Goal: Use online tool/utility

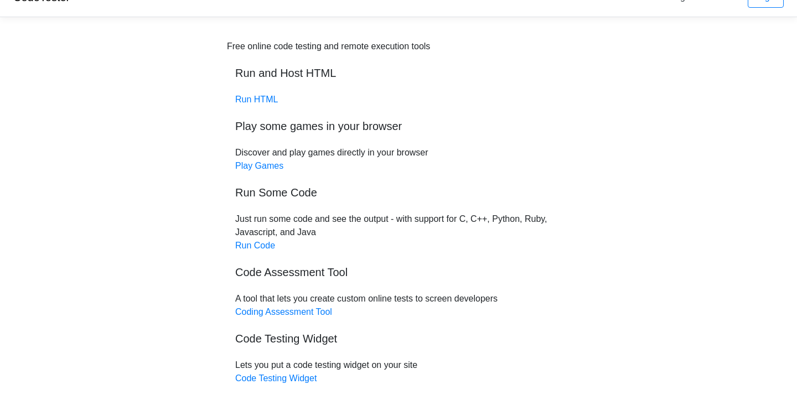
scroll to position [44, 0]
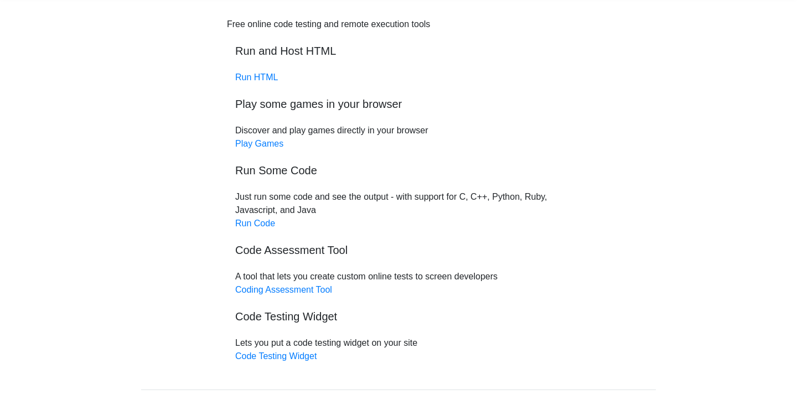
click at [261, 217] on div "Free online code testing and remote execution tools Run and Host HTML Run HTML …" at bounding box center [398, 190] width 343 height 345
click at [265, 228] on link "Run Code" at bounding box center [255, 223] width 40 height 9
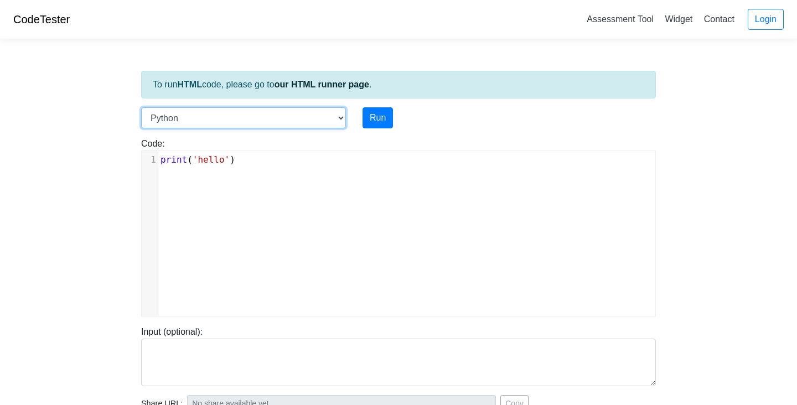
click at [227, 122] on select "C C++ Go Java Javascript Python Ruby" at bounding box center [243, 117] width 205 height 21
select select "java"
click at [141, 107] on select "C C++ Go Java Javascript Python Ruby" at bounding box center [243, 117] width 205 height 21
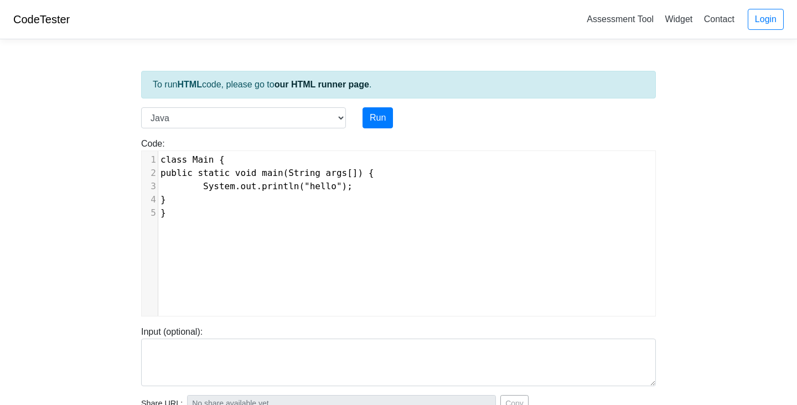
scroll to position [4, 0]
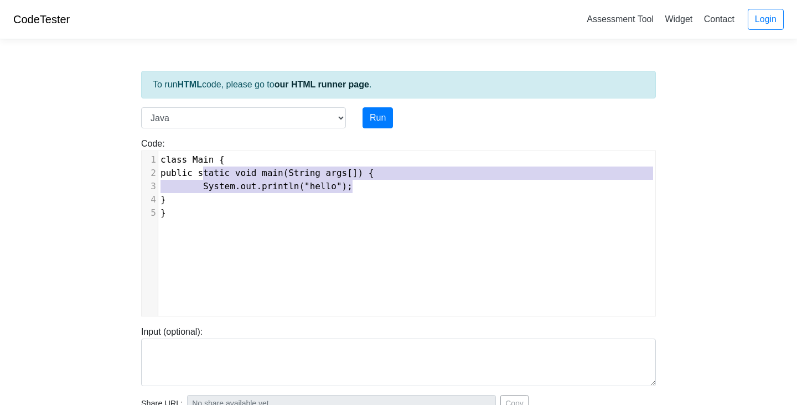
type textarea "public static void main(String args[]) { System.out.println("hello");"
drag, startPoint x: 372, startPoint y: 190, endPoint x: 180, endPoint y: 172, distance: 192.9
click at [180, 172] on div "1 class Main { 2 public static void main(String args[]) { 3 System.out.println(…" at bounding box center [406, 186] width 497 height 66
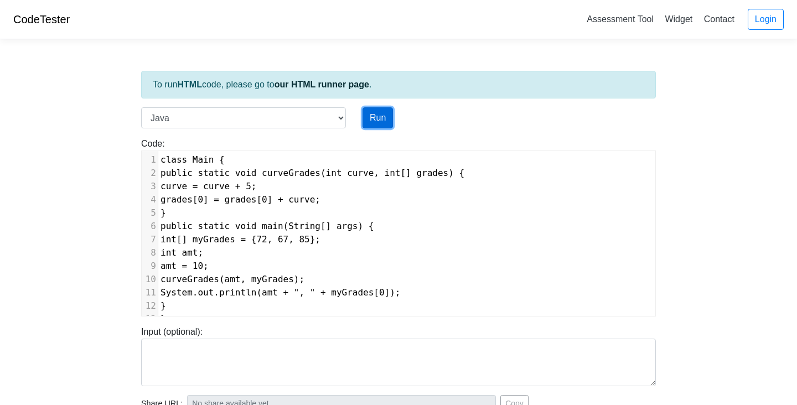
click at [376, 116] on button "Run" at bounding box center [378, 117] width 30 height 21
type input "[URL][DOMAIN_NAME]"
type textarea "Submission status: Compilation Error Compile Output: Main.java:14: error: class…"
click at [117, 258] on body "CodeTester Assessment Tool Widget Contact Login To run HTML code, please go to …" at bounding box center [398, 295] width 797 height 591
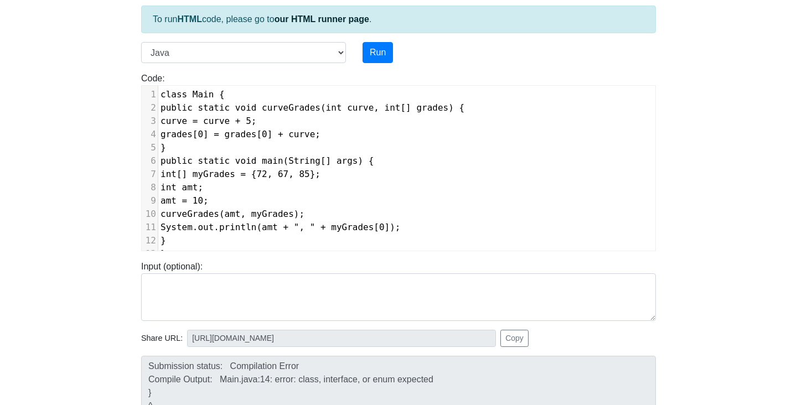
scroll to position [66, 0]
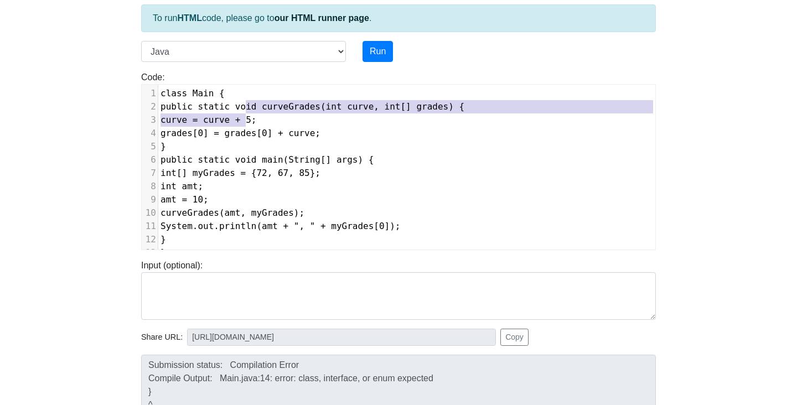
type textarea "c void curveGrades(int curve, int[] grades) { curve = curve + 5; grades[0] = gr…"
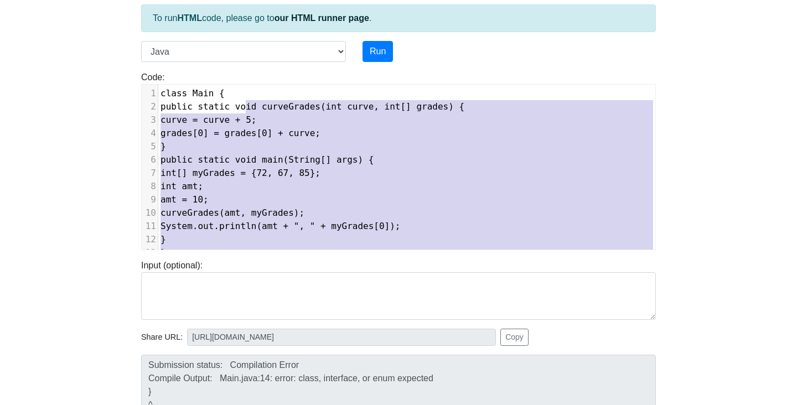
scroll to position [25, 0]
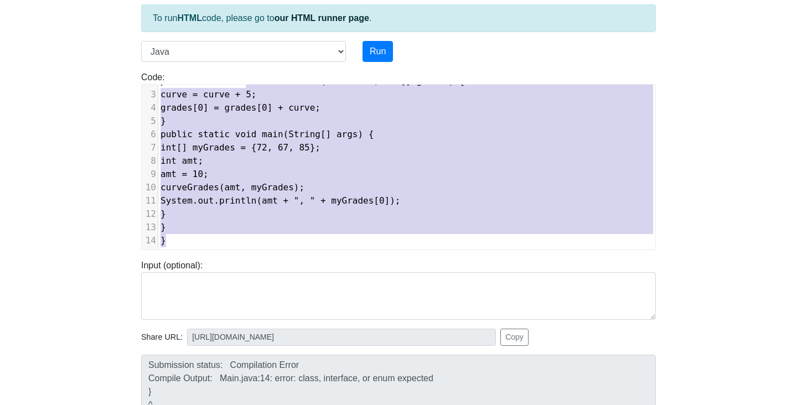
drag, startPoint x: 245, startPoint y: 110, endPoint x: 245, endPoint y: 253, distance: 143.3
click at [245, 253] on div "To run HTML code, please go to our HTML runner page . Language C C++ Go Java Ja…" at bounding box center [398, 253] width 531 height 542
click at [204, 211] on pre "}" at bounding box center [406, 214] width 497 height 13
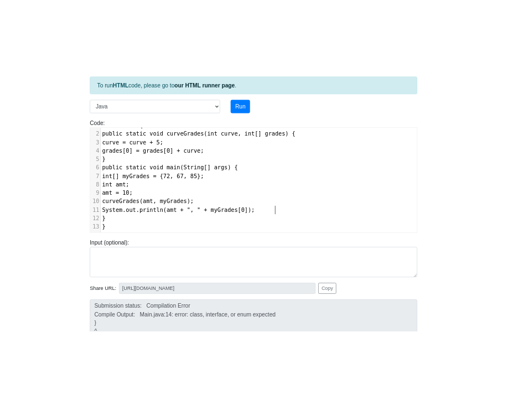
scroll to position [12, 0]
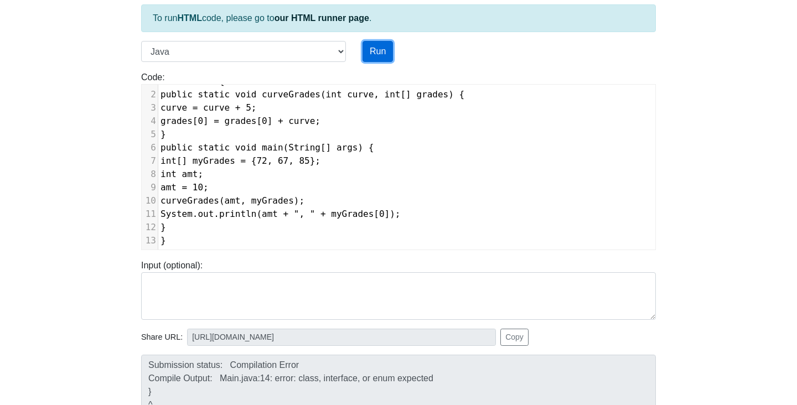
click at [384, 48] on button "Run" at bounding box center [378, 51] width 30 height 21
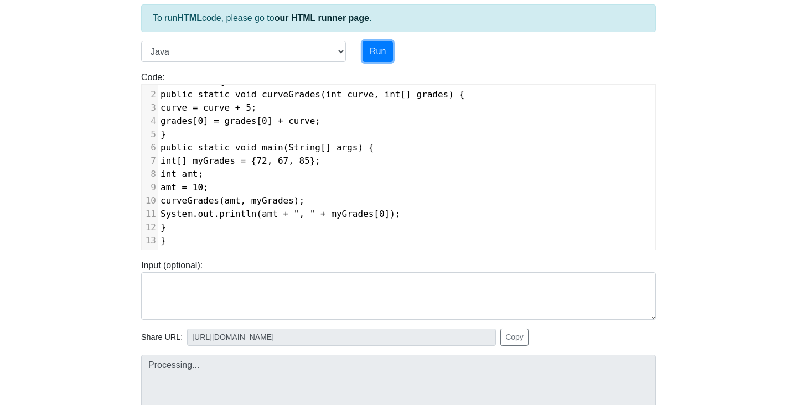
type input "[URL][DOMAIN_NAME]"
type textarea "Stdout: 10, 87"
